Goal: Transaction & Acquisition: Subscribe to service/newsletter

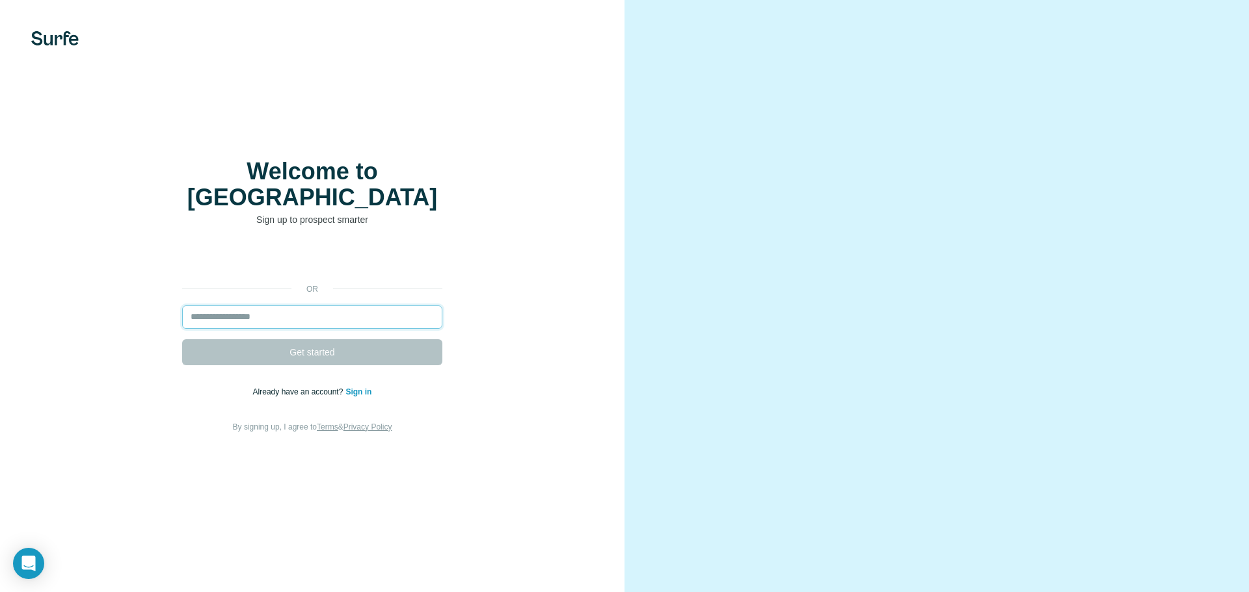
click at [369, 306] on input "email" at bounding box center [312, 317] width 260 height 23
type input "**********"
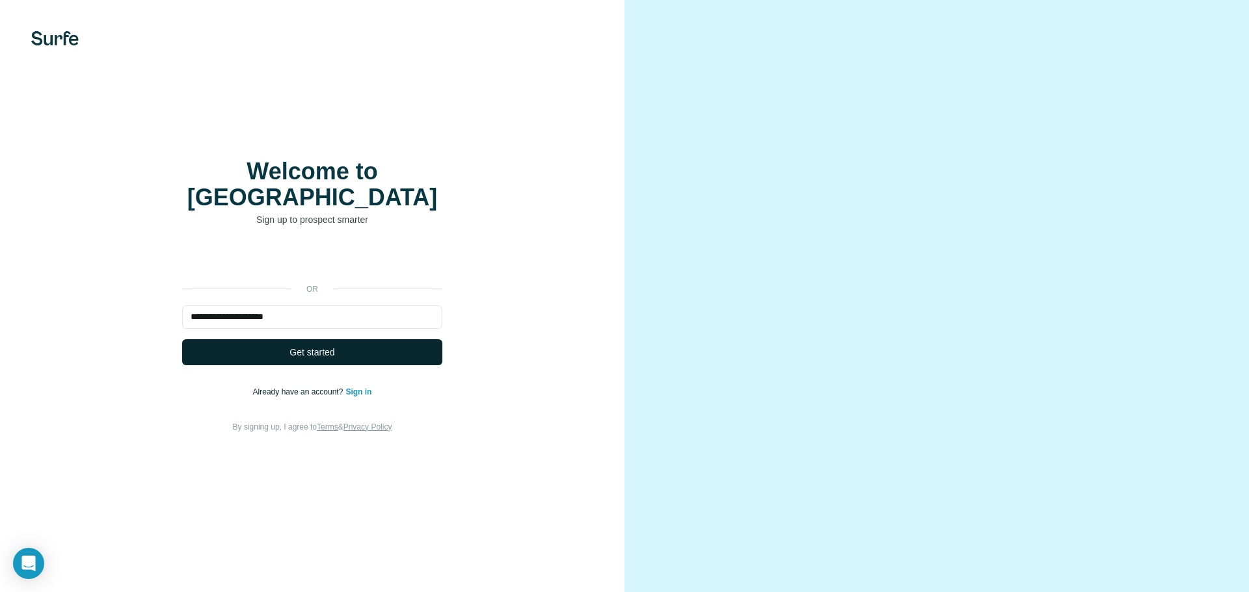
click at [341, 341] on button "Get started" at bounding box center [312, 352] width 260 height 26
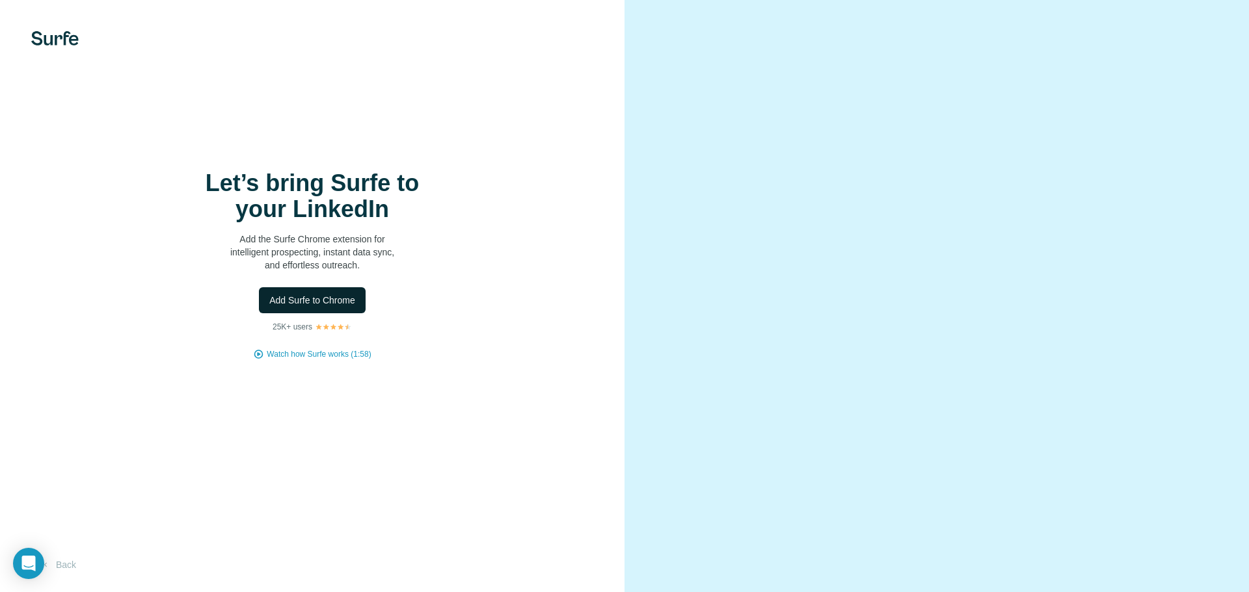
click at [326, 302] on span "Add Surfe to Chrome" at bounding box center [312, 300] width 86 height 13
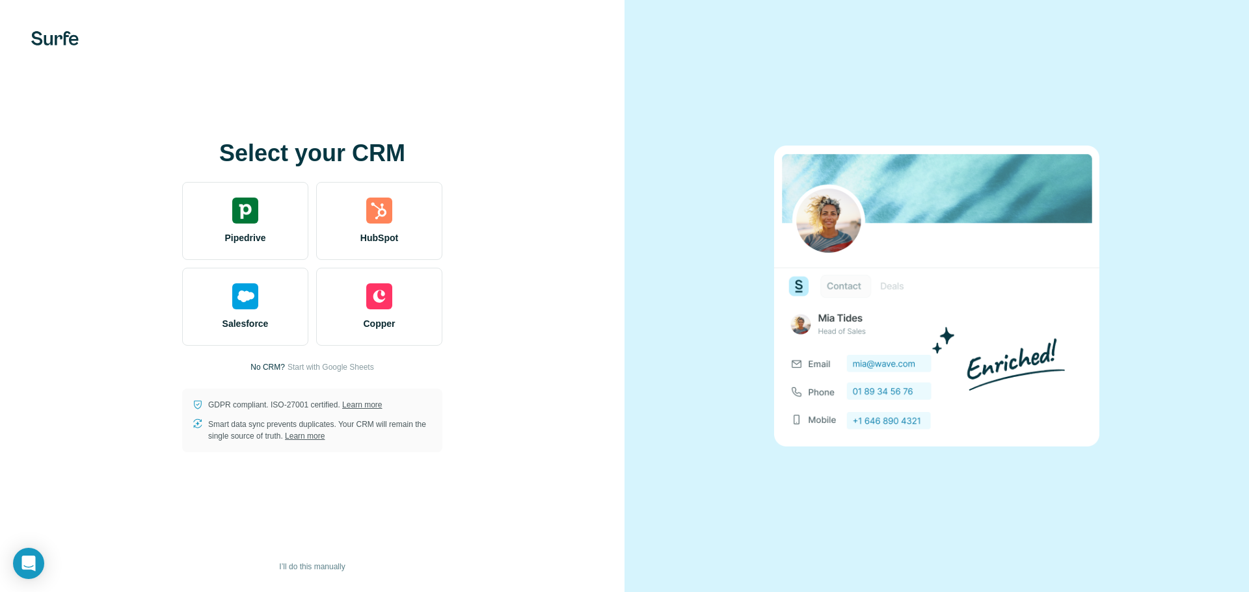
click at [291, 371] on span "Start with Google Sheets" at bounding box center [330, 368] width 87 height 12
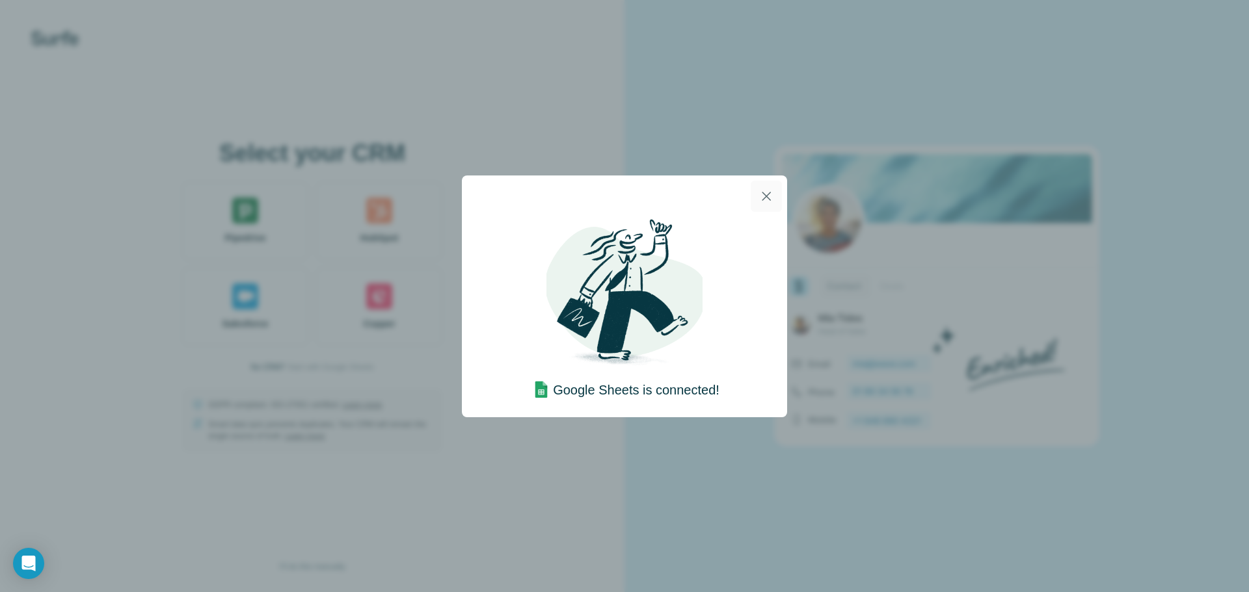
click at [764, 193] on icon "button" at bounding box center [766, 197] width 16 height 16
